Goal: Information Seeking & Learning: Find specific fact

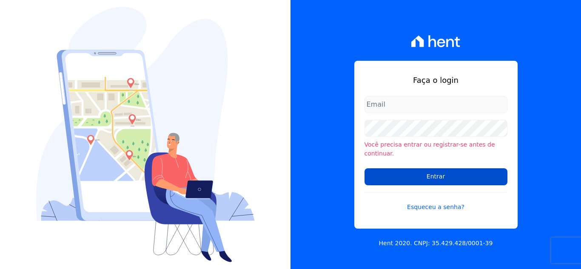
type input "[EMAIL_ADDRESS][DOMAIN_NAME]"
click at [403, 171] on input "Entrar" at bounding box center [435, 176] width 143 height 17
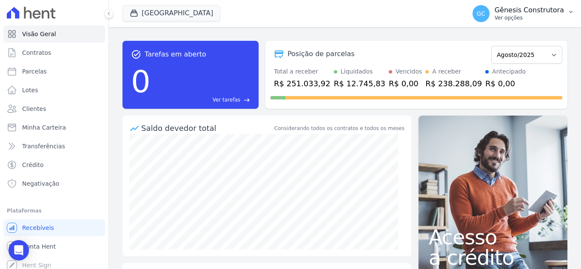
click at [518, 12] on p "Gênesis Construtora" at bounding box center [528, 10] width 69 height 9
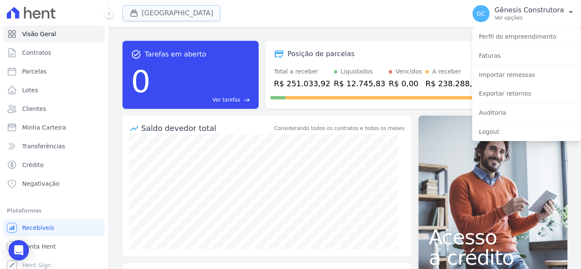
click at [173, 14] on button "[GEOGRAPHIC_DATA]" at bounding box center [171, 13] width 98 height 16
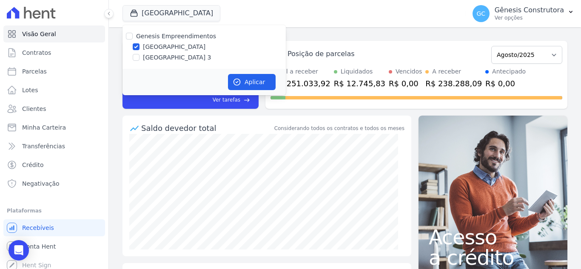
click at [274, 17] on div "[GEOGRAPHIC_DATA] Genesis Empreendimentos [GEOGRAPHIC_DATA] [GEOGRAPHIC_DATA] A…" at bounding box center [292, 14] width 340 height 28
click at [341, 26] on div "[GEOGRAPHIC_DATA] Genesis Empreendimentos [GEOGRAPHIC_DATA] [GEOGRAPHIC_DATA] A…" at bounding box center [292, 14] width 340 height 28
click at [332, 42] on div "Posição de parcelas Abril/2023 Maio/2023 Junho/2023 Julho/2023 Agosto/2023 Sete…" at bounding box center [416, 75] width 302 height 68
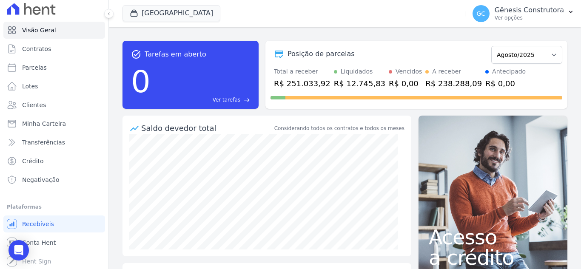
scroll to position [5, 0]
click at [42, 242] on span "Conta Hent" at bounding box center [39, 242] width 34 height 9
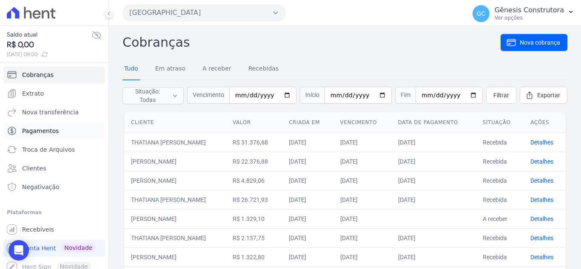
scroll to position [6, 0]
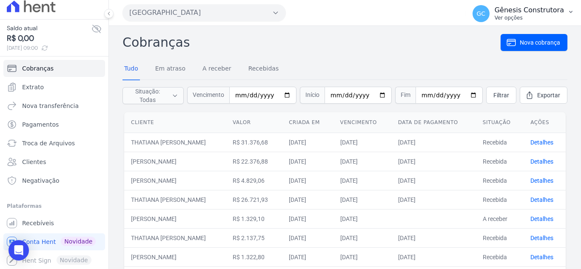
click at [567, 16] on button "GC Gênesis Construtora Ver opções" at bounding box center [523, 14] width 115 height 24
click at [37, 227] on span "Recebíveis" at bounding box center [38, 223] width 32 height 9
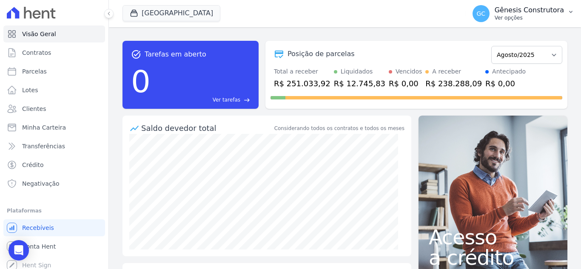
click at [529, 22] on button "GC Gênesis Construtora Ver opções" at bounding box center [523, 14] width 115 height 24
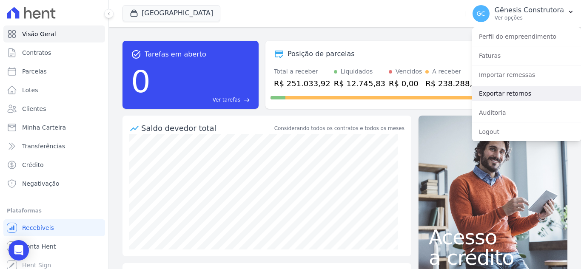
click at [526, 91] on link "Exportar retornos" at bounding box center [526, 93] width 109 height 15
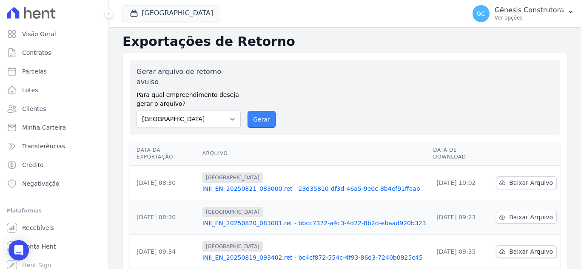
click at [254, 111] on button "Gerar" at bounding box center [261, 119] width 28 height 17
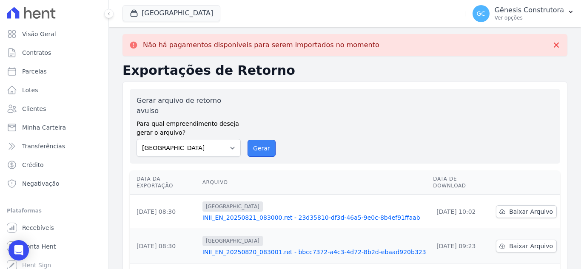
click at [272, 140] on button "Gerar" at bounding box center [261, 148] width 28 height 17
click at [179, 16] on button "[GEOGRAPHIC_DATA]" at bounding box center [171, 13] width 98 height 16
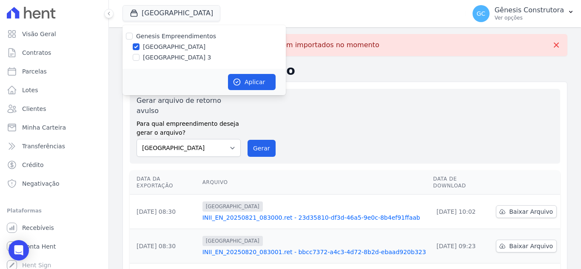
click at [168, 62] on div "Genesis Empreendimentos [GEOGRAPHIC_DATA] [GEOGRAPHIC_DATA]" at bounding box center [203, 47] width 163 height 44
click at [167, 56] on label "[GEOGRAPHIC_DATA] 3" at bounding box center [177, 57] width 68 height 9
click at [139, 56] on input "[GEOGRAPHIC_DATA] 3" at bounding box center [136, 57] width 7 height 7
checkbox input "true"
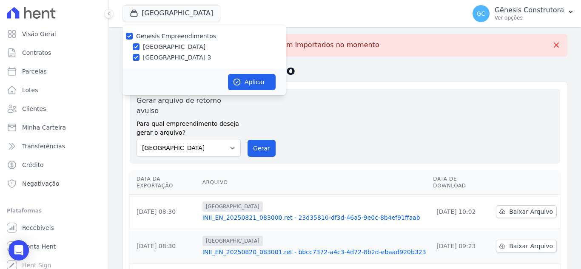
click at [165, 49] on label "[GEOGRAPHIC_DATA]" at bounding box center [174, 47] width 62 height 9
click at [139, 49] on input "[GEOGRAPHIC_DATA]" at bounding box center [136, 46] width 7 height 7
checkbox input "false"
drag, startPoint x: 245, startPoint y: 85, endPoint x: 244, endPoint y: 74, distance: 11.1
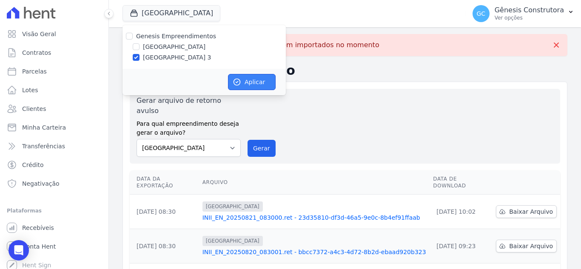
click at [244, 84] on button "Aplicar" at bounding box center [252, 82] width 48 height 16
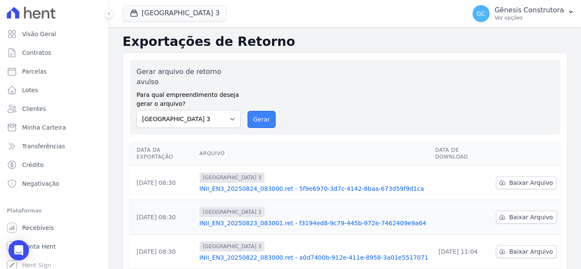
click at [258, 111] on button "Gerar" at bounding box center [261, 119] width 28 height 17
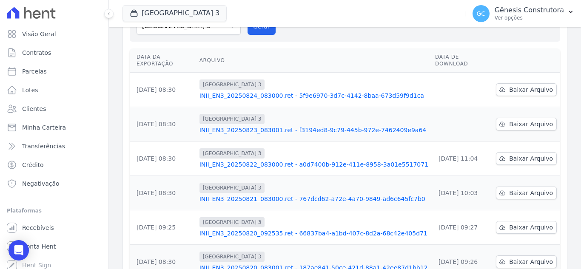
scroll to position [128, 0]
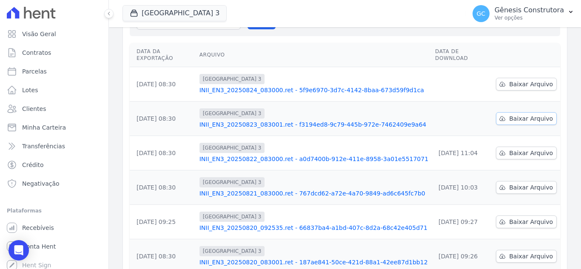
click at [503, 116] on icon at bounding box center [503, 118] width 6 height 4
click at [310, 43] on th "Arquivo" at bounding box center [314, 55] width 236 height 24
click at [503, 81] on icon at bounding box center [502, 84] width 7 height 7
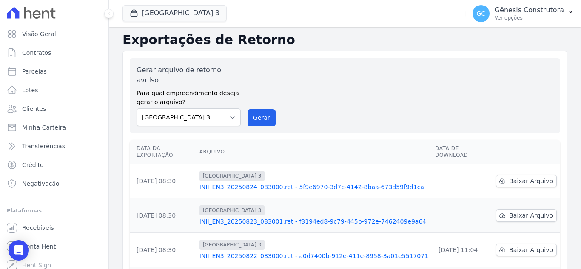
scroll to position [0, 0]
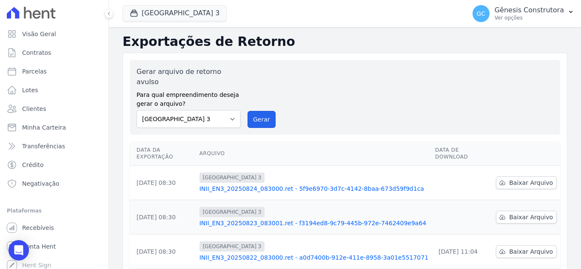
drag, startPoint x: 262, startPoint y: 109, endPoint x: 315, endPoint y: 82, distance: 59.5
click at [262, 111] on button "Gerar" at bounding box center [261, 119] width 28 height 17
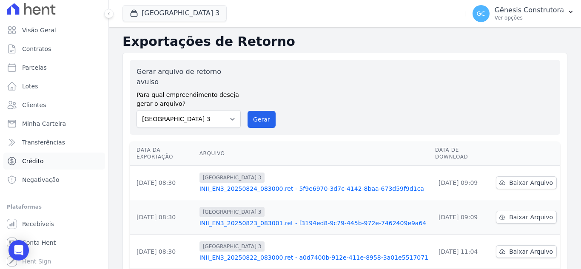
scroll to position [5, 0]
click at [51, 227] on link "Recebíveis" at bounding box center [54, 223] width 102 height 17
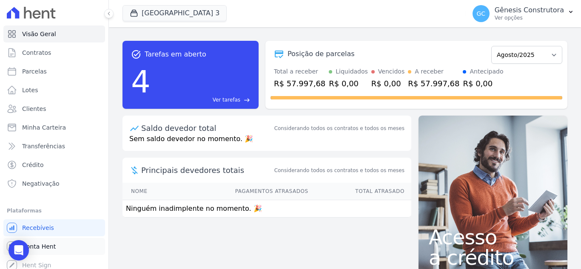
click at [43, 248] on span "Conta Hent" at bounding box center [39, 246] width 34 height 9
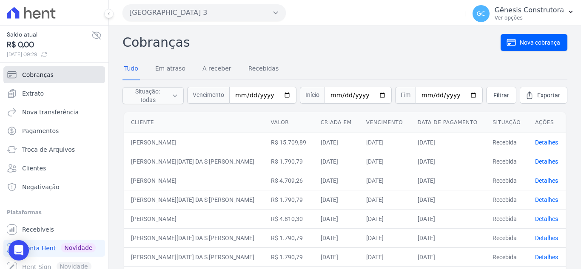
click at [75, 76] on link "Cobranças" at bounding box center [54, 74] width 102 height 17
click at [54, 170] on link "Clientes" at bounding box center [54, 168] width 102 height 17
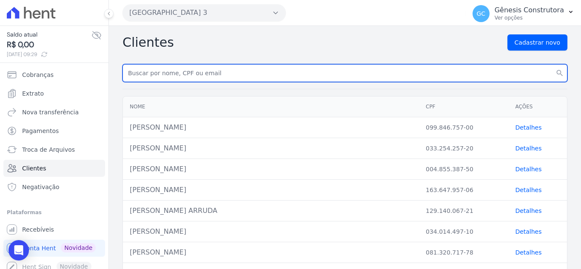
click at [224, 71] on input "text" at bounding box center [344, 73] width 445 height 18
paste input "[PERSON_NAME] BEL"
type input "[PERSON_NAME] BEL"
click at [552, 64] on button "search" at bounding box center [559, 73] width 15 height 18
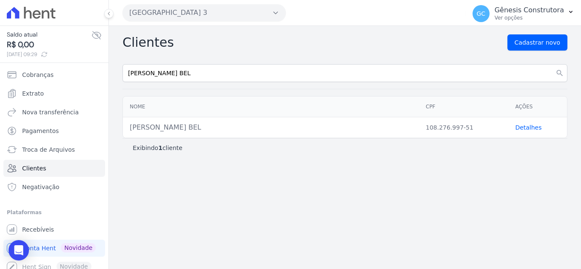
click at [525, 128] on link "Detalhes" at bounding box center [528, 127] width 26 height 7
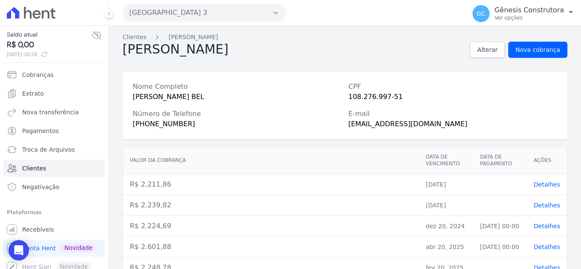
drag, startPoint x: 525, startPoint y: 128, endPoint x: 247, endPoint y: 145, distance: 278.1
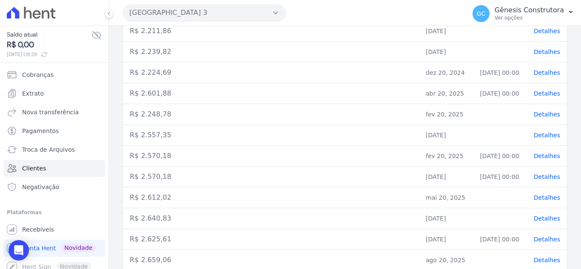
scroll to position [139, 0]
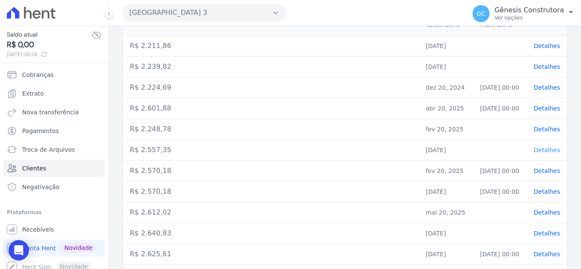
click at [543, 148] on span "Detalhes" at bounding box center [547, 150] width 26 height 7
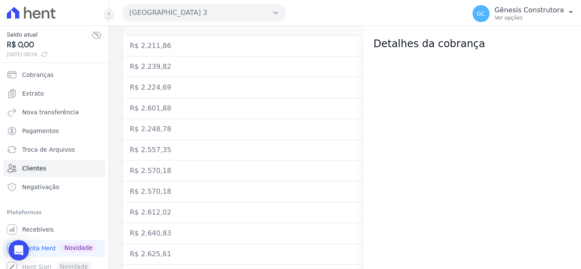
click at [109, 16] on icon at bounding box center [108, 13] width 5 height 5
click at [19, 249] on icon "Open Intercom Messenger" at bounding box center [19, 250] width 10 height 11
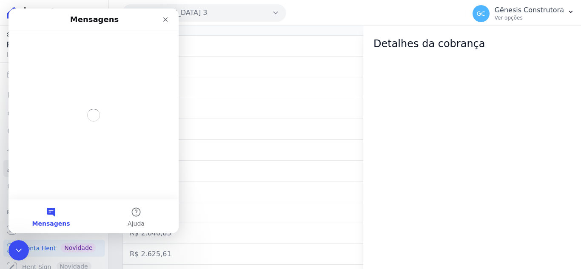
scroll to position [0, 0]
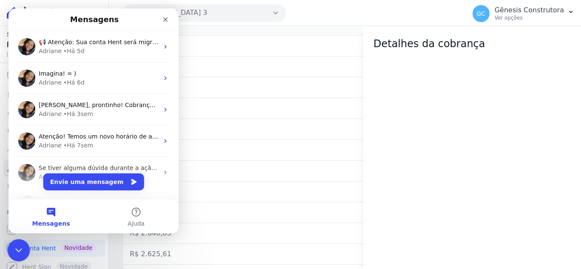
click at [12, 244] on icon "Encerramento do Messenger da Intercom" at bounding box center [17, 249] width 10 height 10
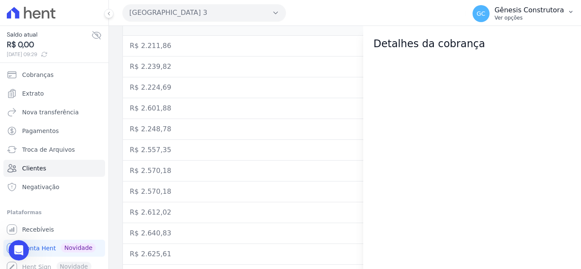
click at [544, 18] on p "Ver opções" at bounding box center [528, 17] width 69 height 7
